Goal: Obtain resource: Download file/media

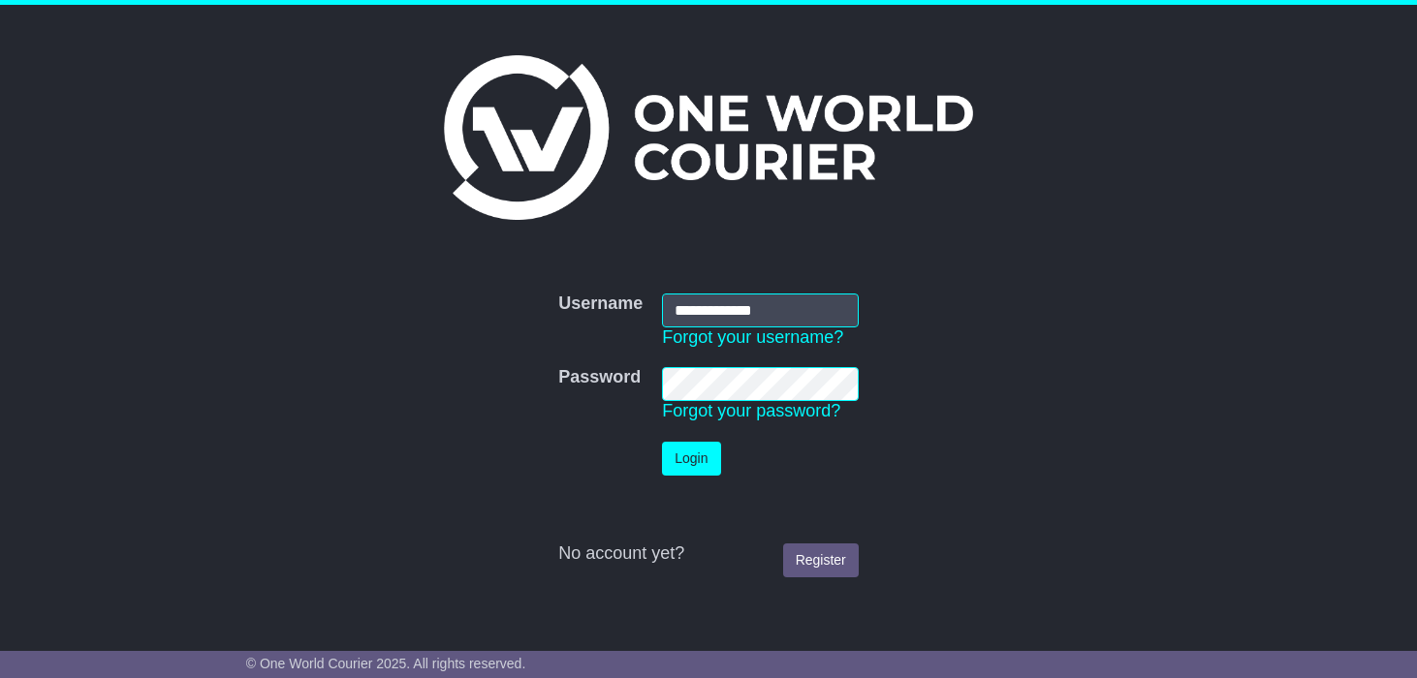
type input "**********"
click at [662, 442] on button "Login" at bounding box center [691, 459] width 58 height 34
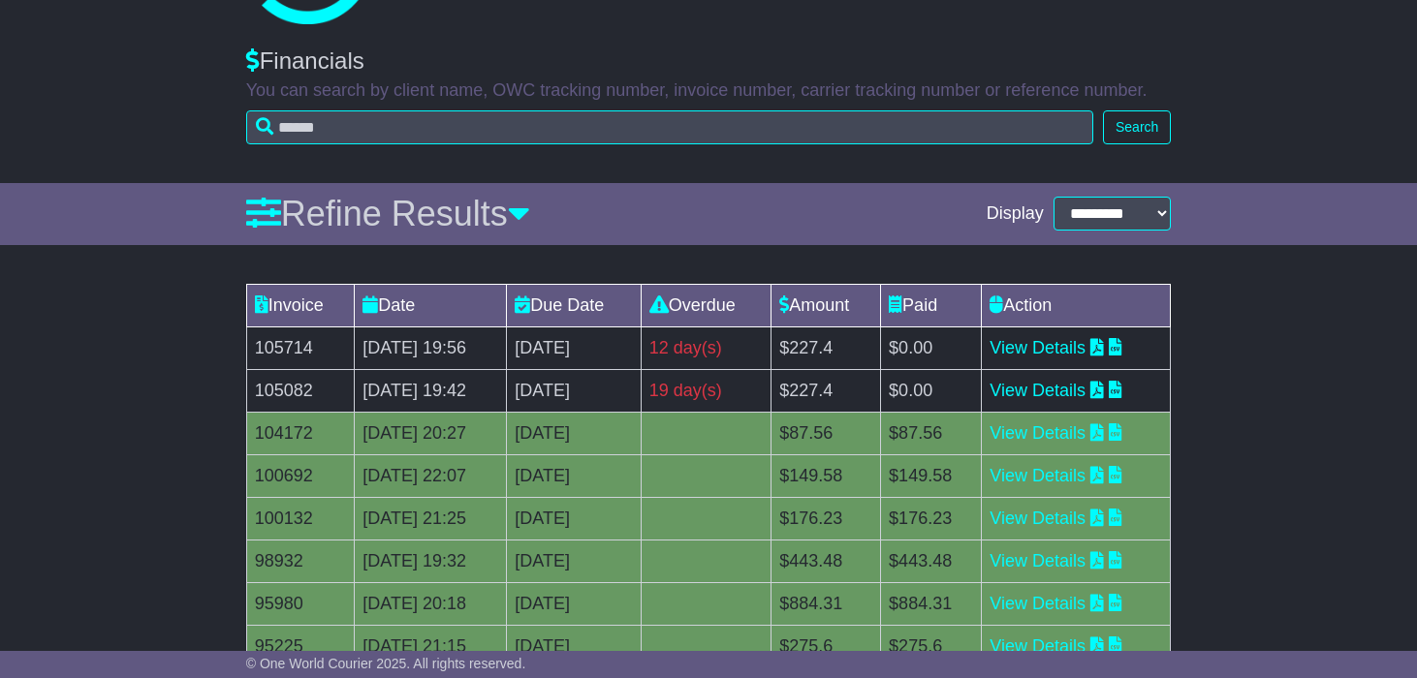
scroll to position [130, 0]
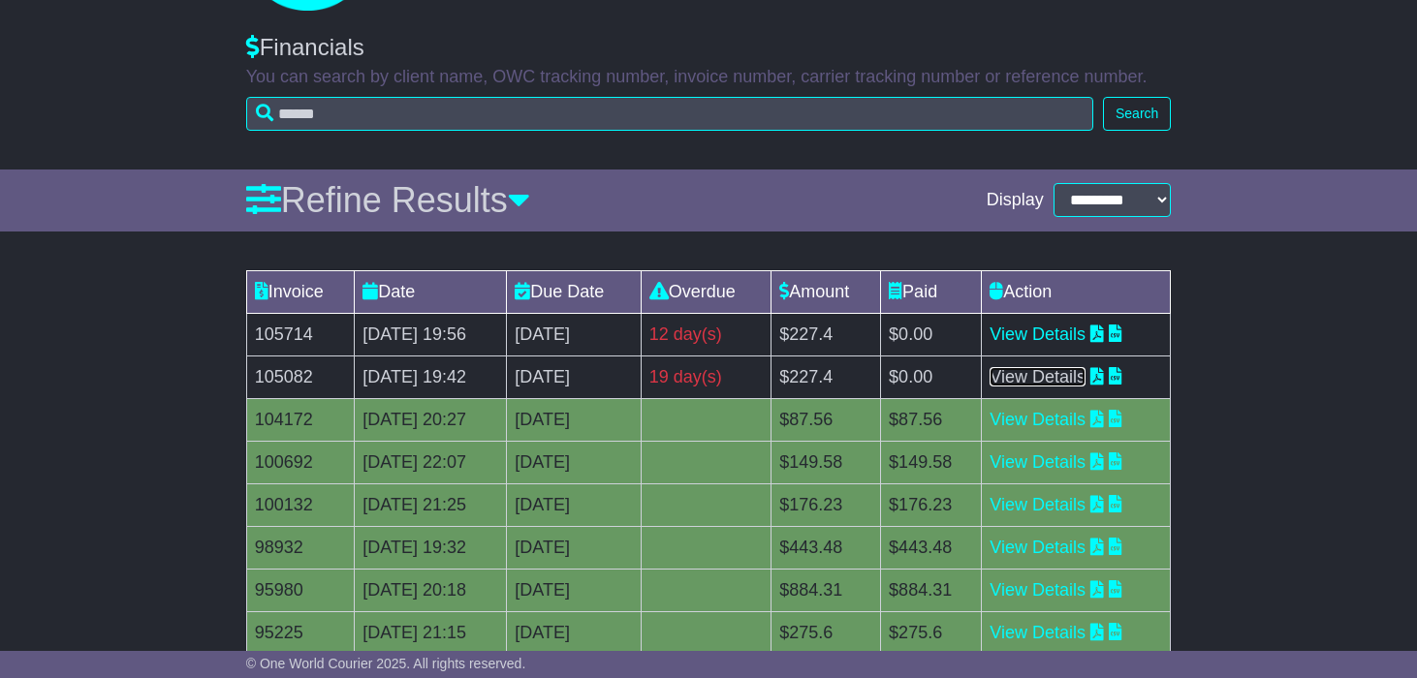
click at [1065, 383] on link "View Details" at bounding box center [1037, 376] width 96 height 19
click at [1060, 334] on link "View Details" at bounding box center [1037, 334] width 96 height 19
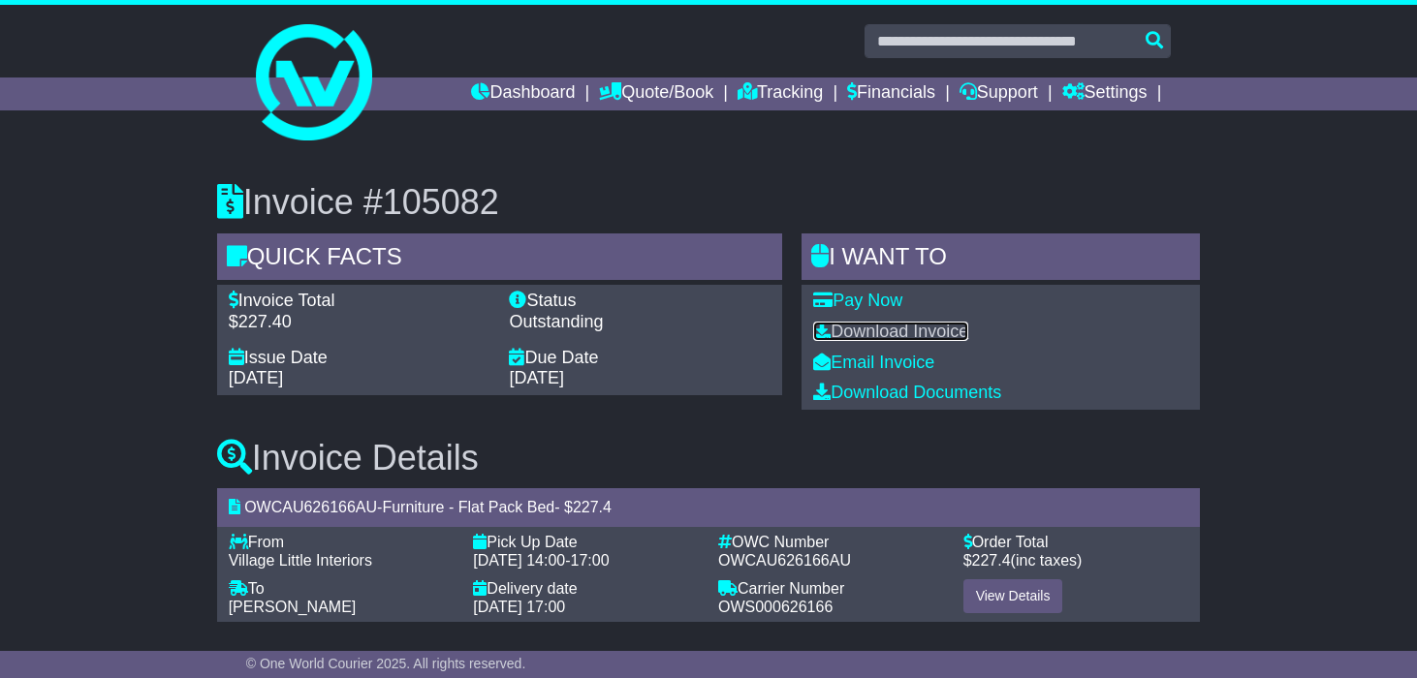
click at [909, 334] on link "Download Invoice" at bounding box center [890, 331] width 155 height 19
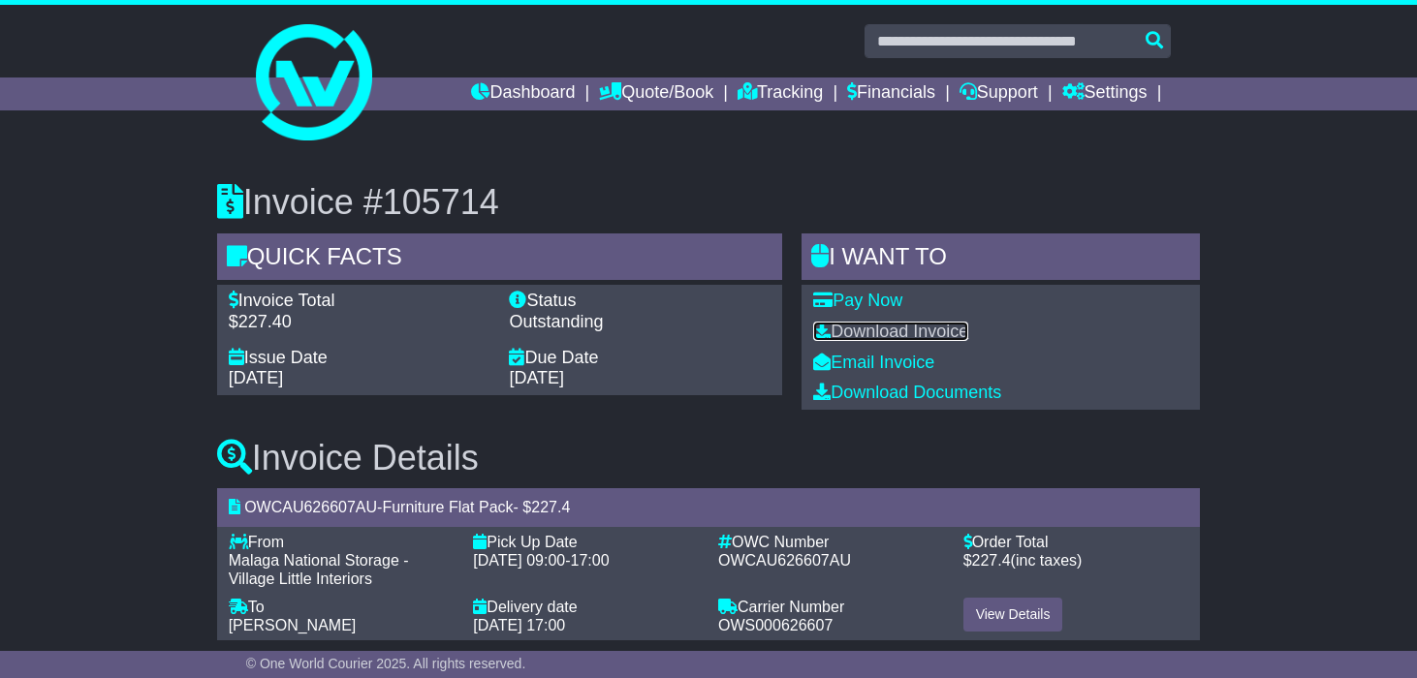
click at [878, 334] on link "Download Invoice" at bounding box center [890, 331] width 155 height 19
